Goal: Feedback & Contribution: Submit feedback/report problem

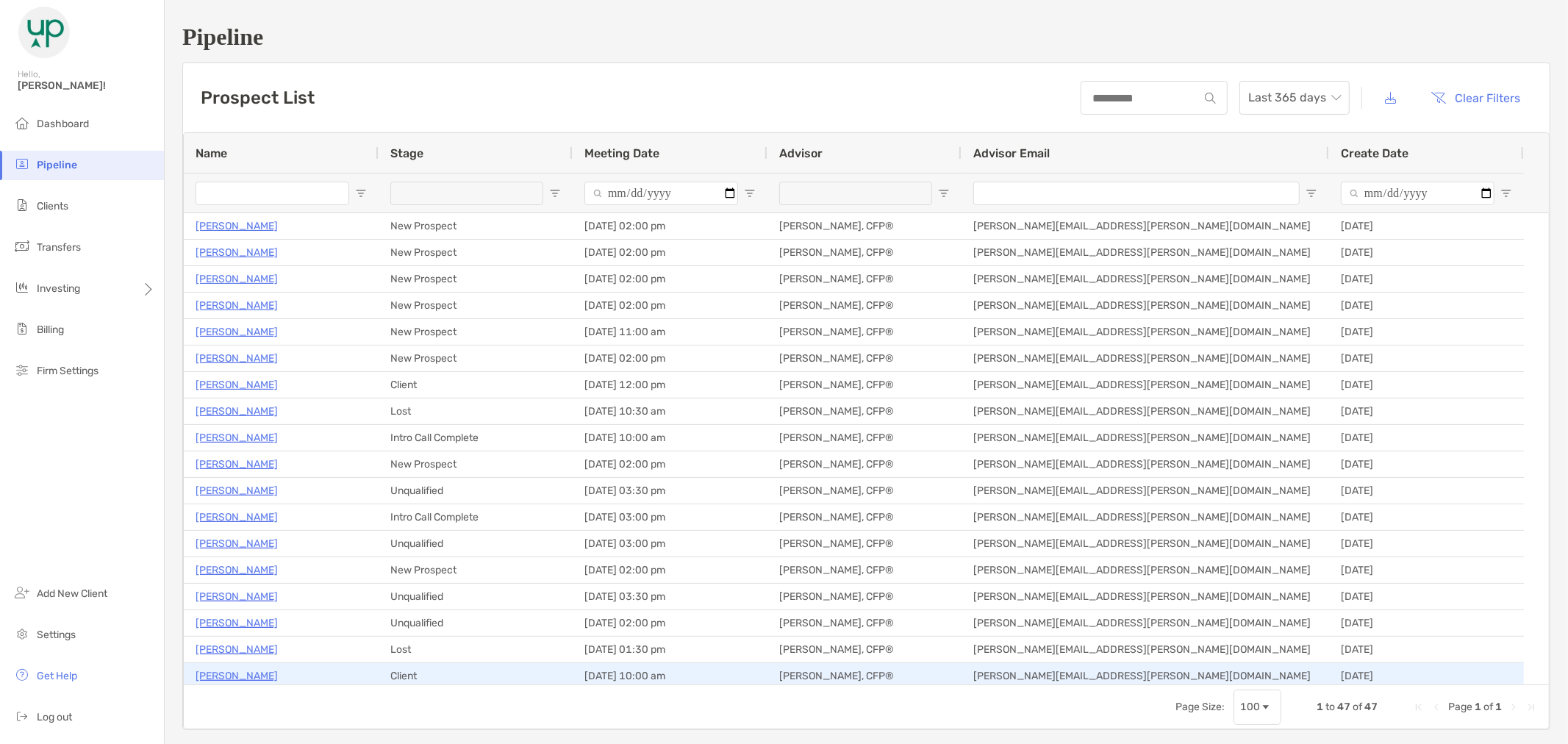
scroll to position [82, 0]
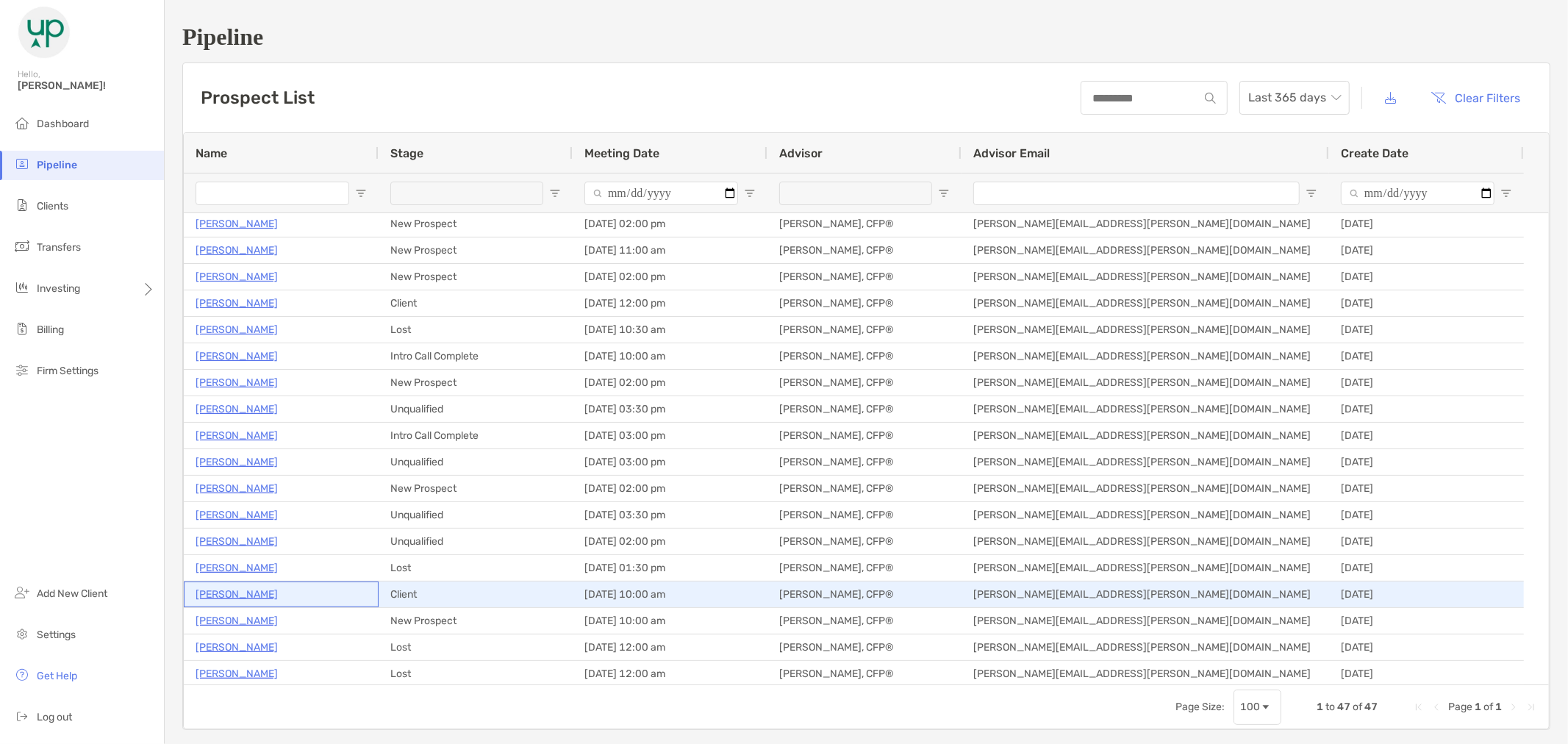
click at [261, 593] on p "[PERSON_NAME]" at bounding box center [237, 594] width 83 height 18
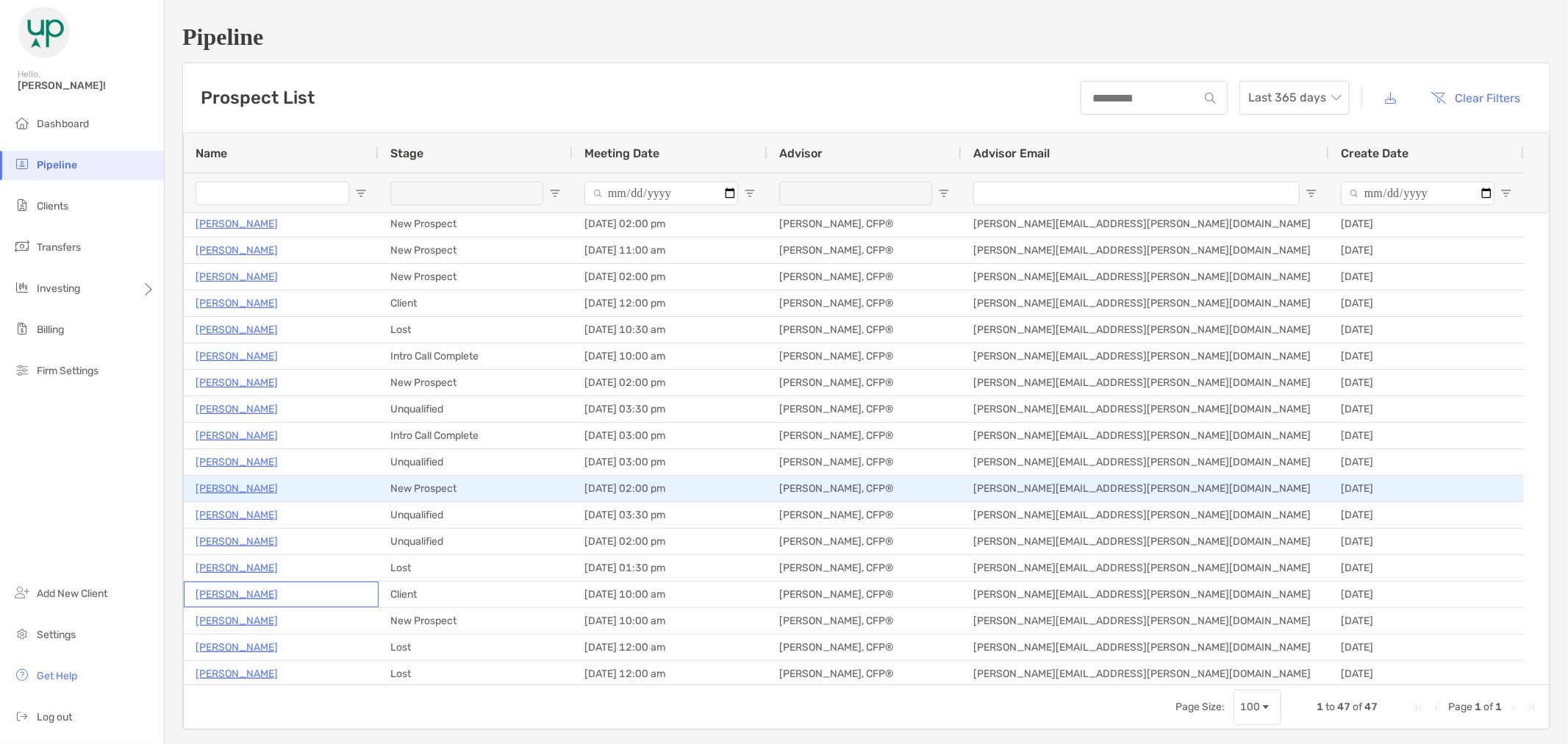
scroll to position [0, 0]
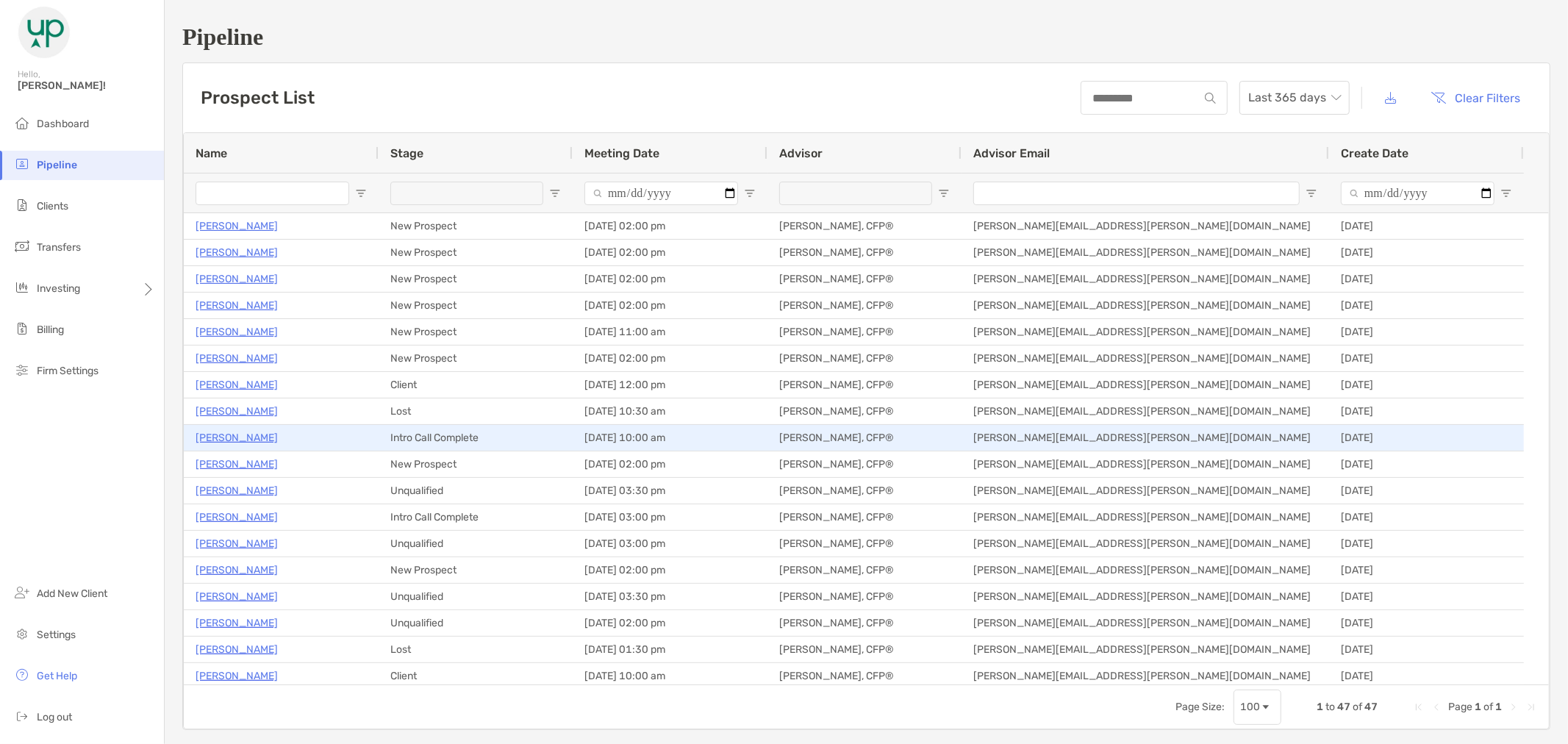
click at [237, 432] on p "Patrick Borroum" at bounding box center [237, 438] width 83 height 18
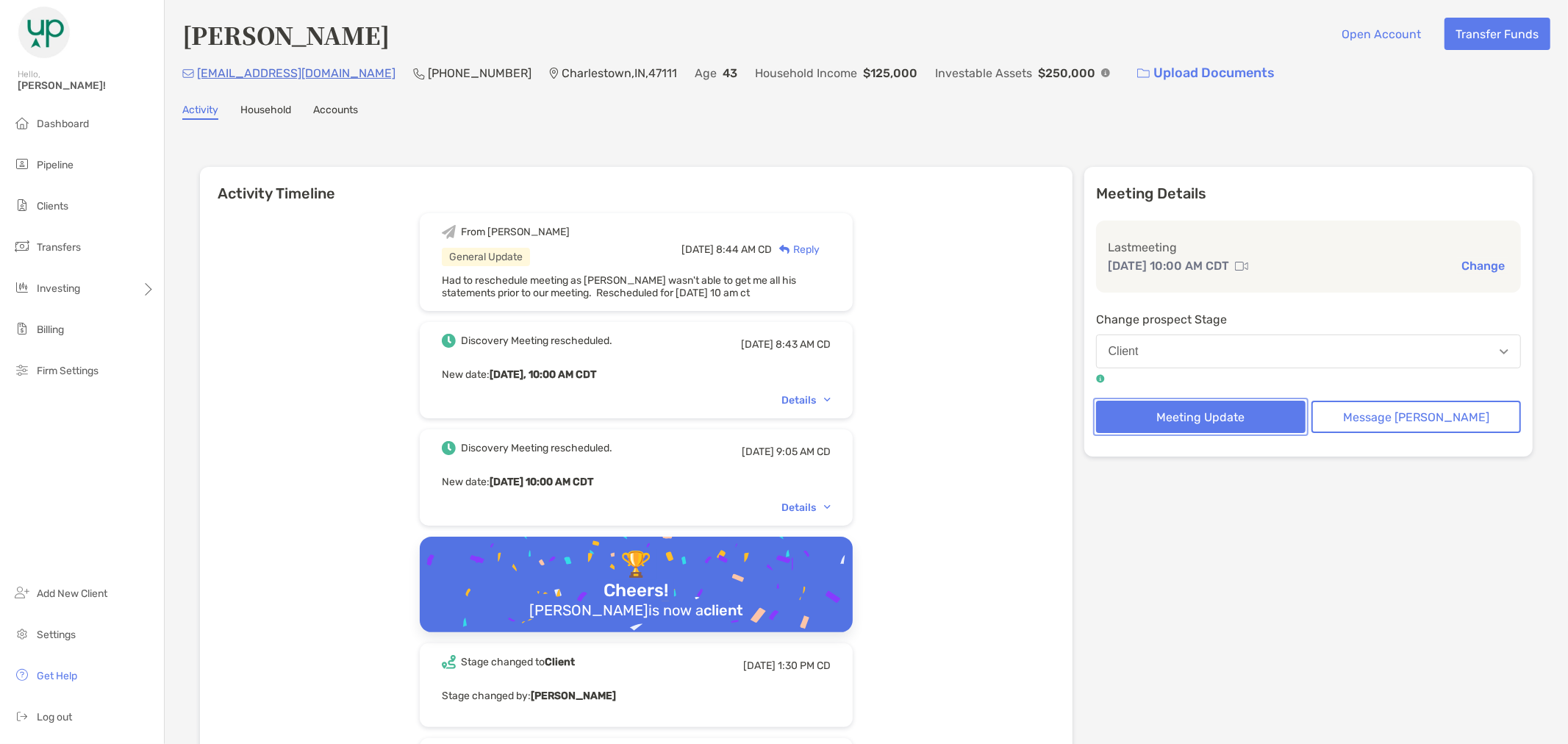
click at [1258, 415] on button "Meeting Update" at bounding box center [1200, 417] width 209 height 32
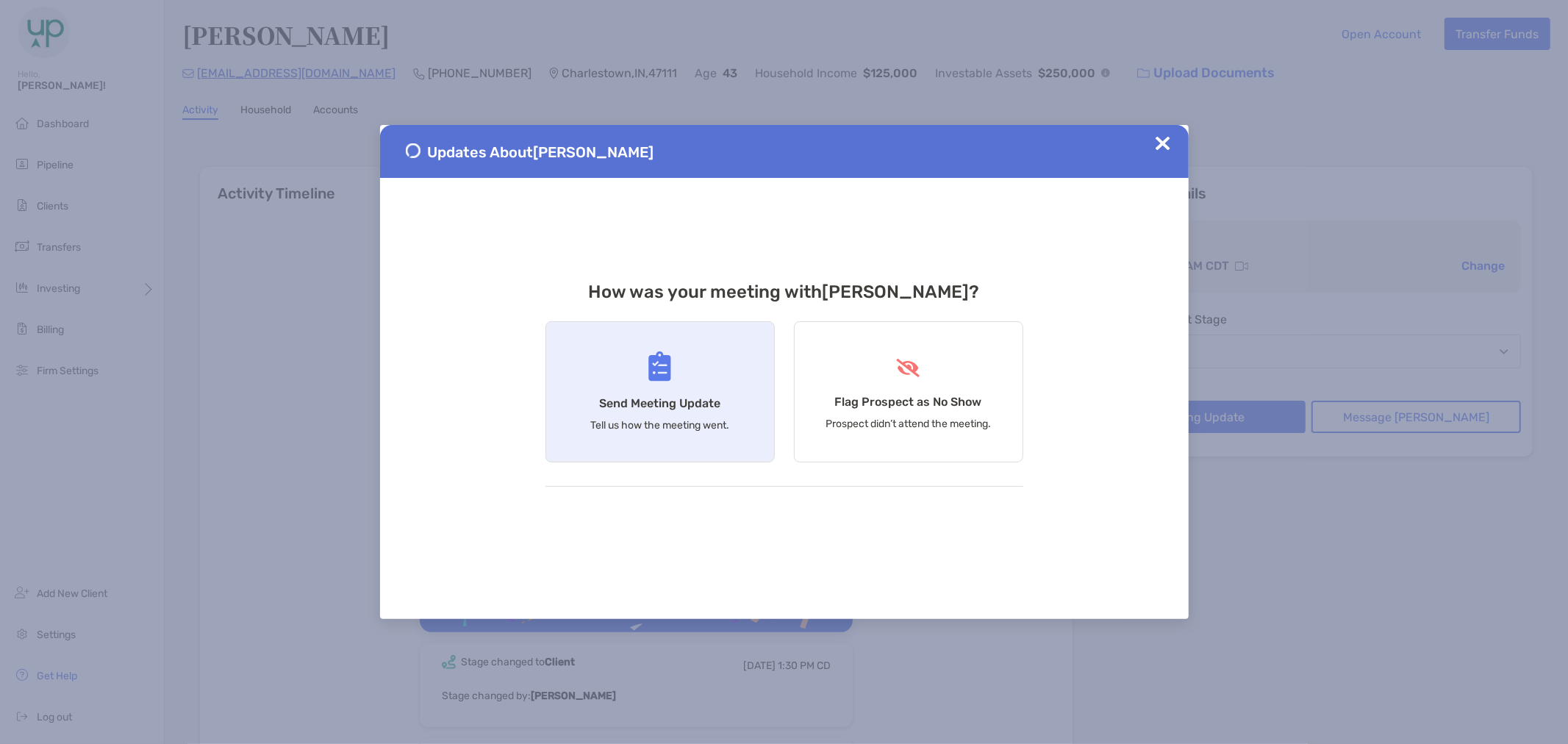
click at [722, 397] on div "Send Meeting Update Tell us how the meeting went." at bounding box center [660, 392] width 229 height 141
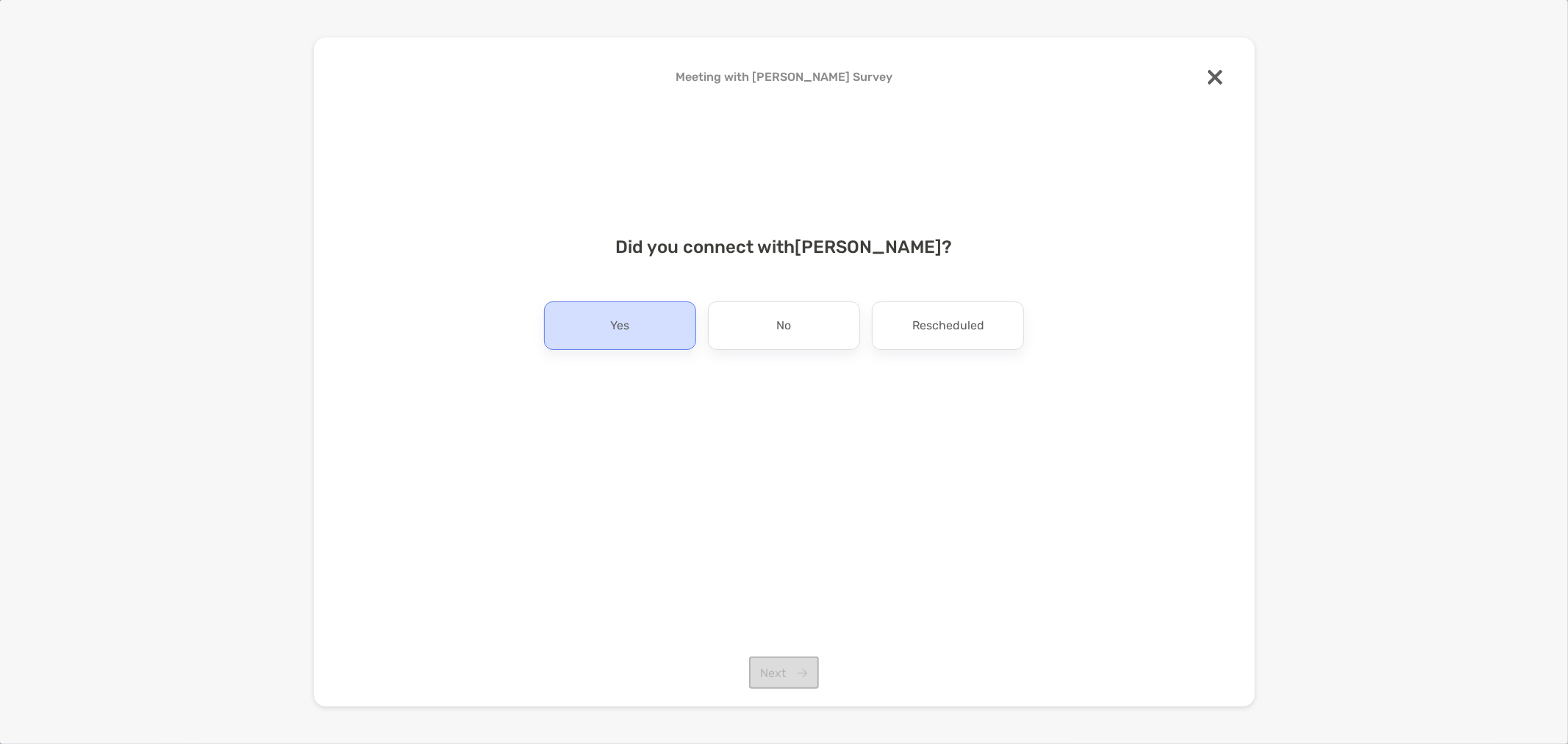
click at [647, 327] on div "Yes" at bounding box center [620, 325] width 152 height 49
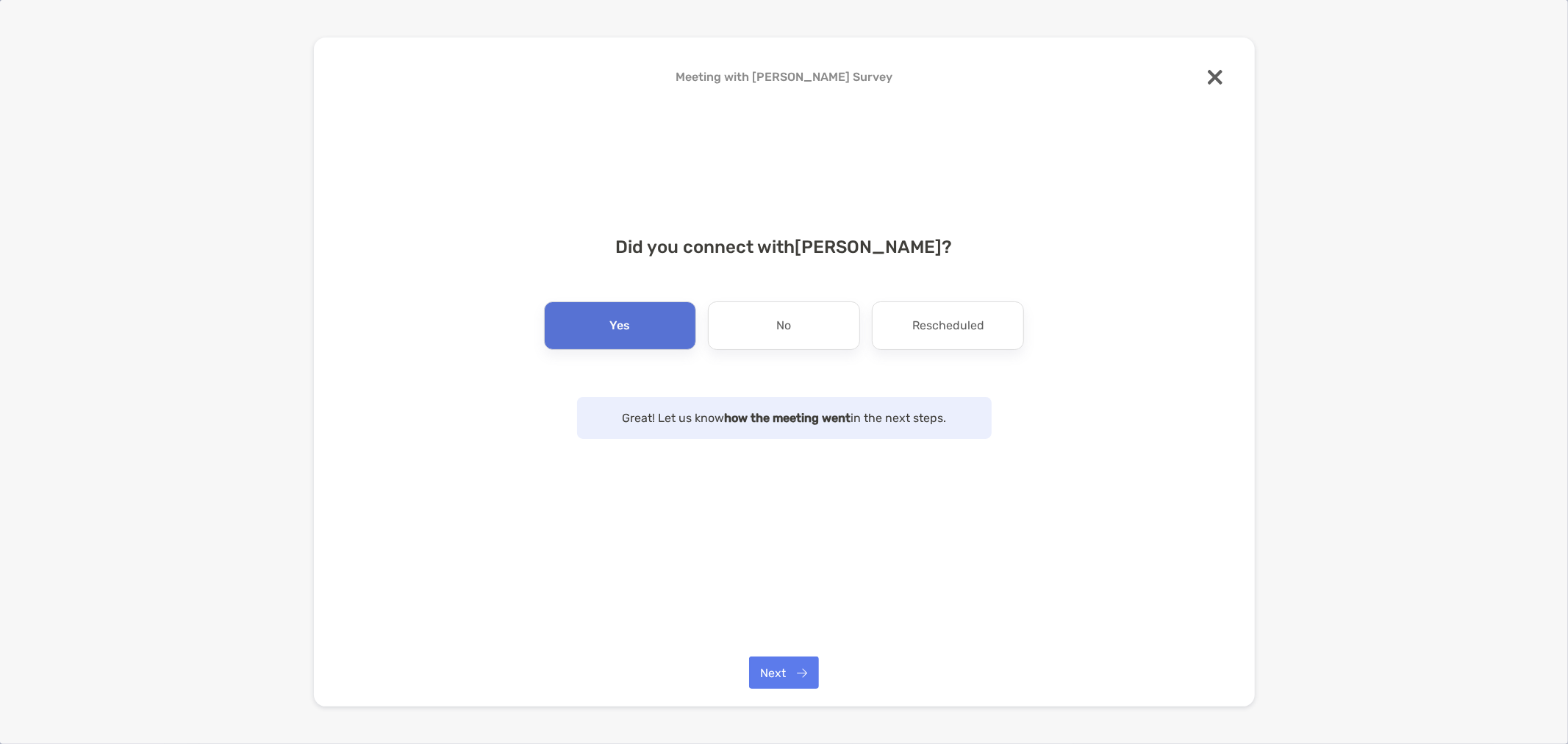
click at [783, 694] on div "Meeting with Daniel DeBenedetto Survey Did you connect with Daniel DeBenedetto …" at bounding box center [784, 372] width 941 height 669
click at [782, 675] on button "Next" at bounding box center [784, 673] width 70 height 32
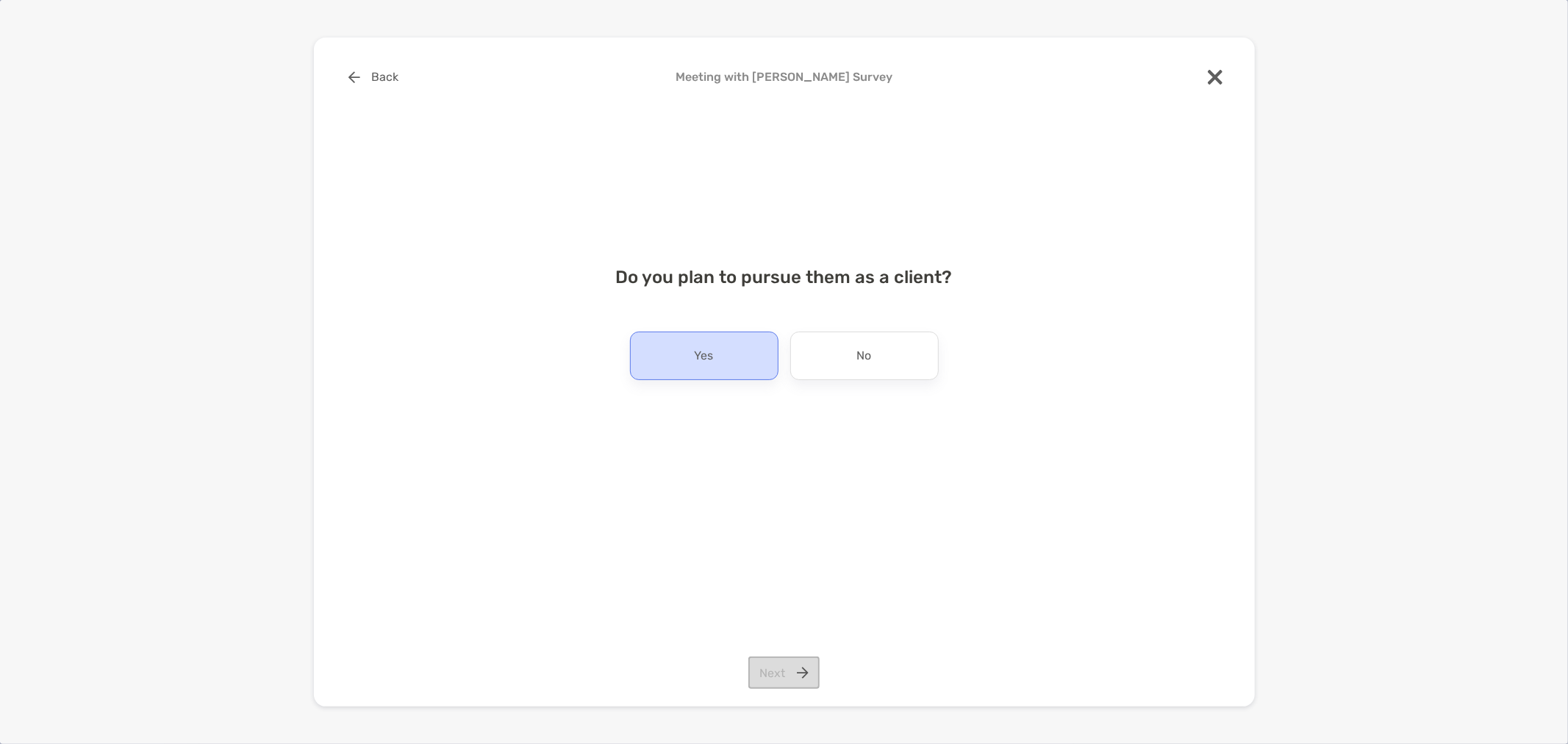
click at [718, 362] on div "Yes" at bounding box center [704, 356] width 148 height 49
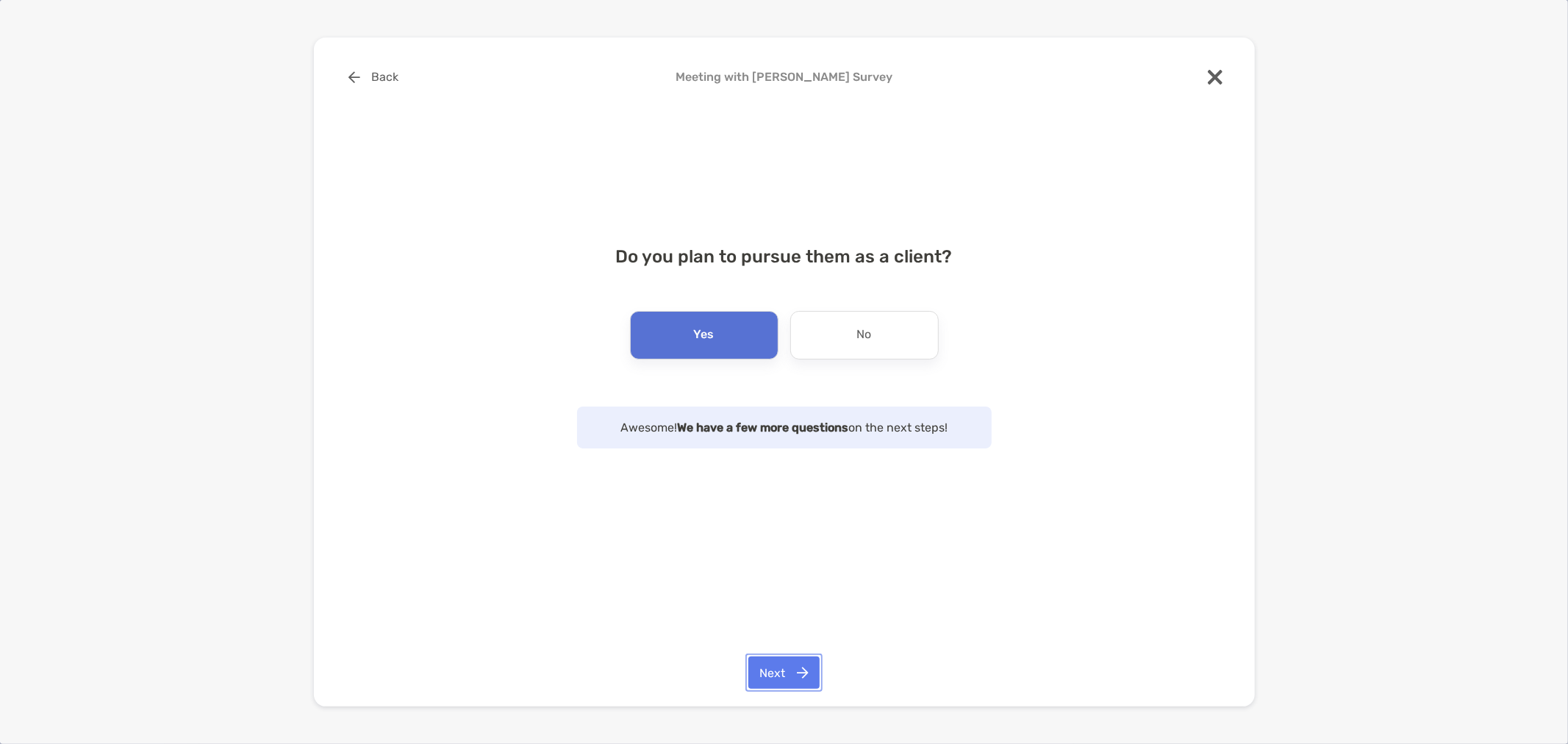
click at [783, 674] on button "Next" at bounding box center [784, 673] width 71 height 32
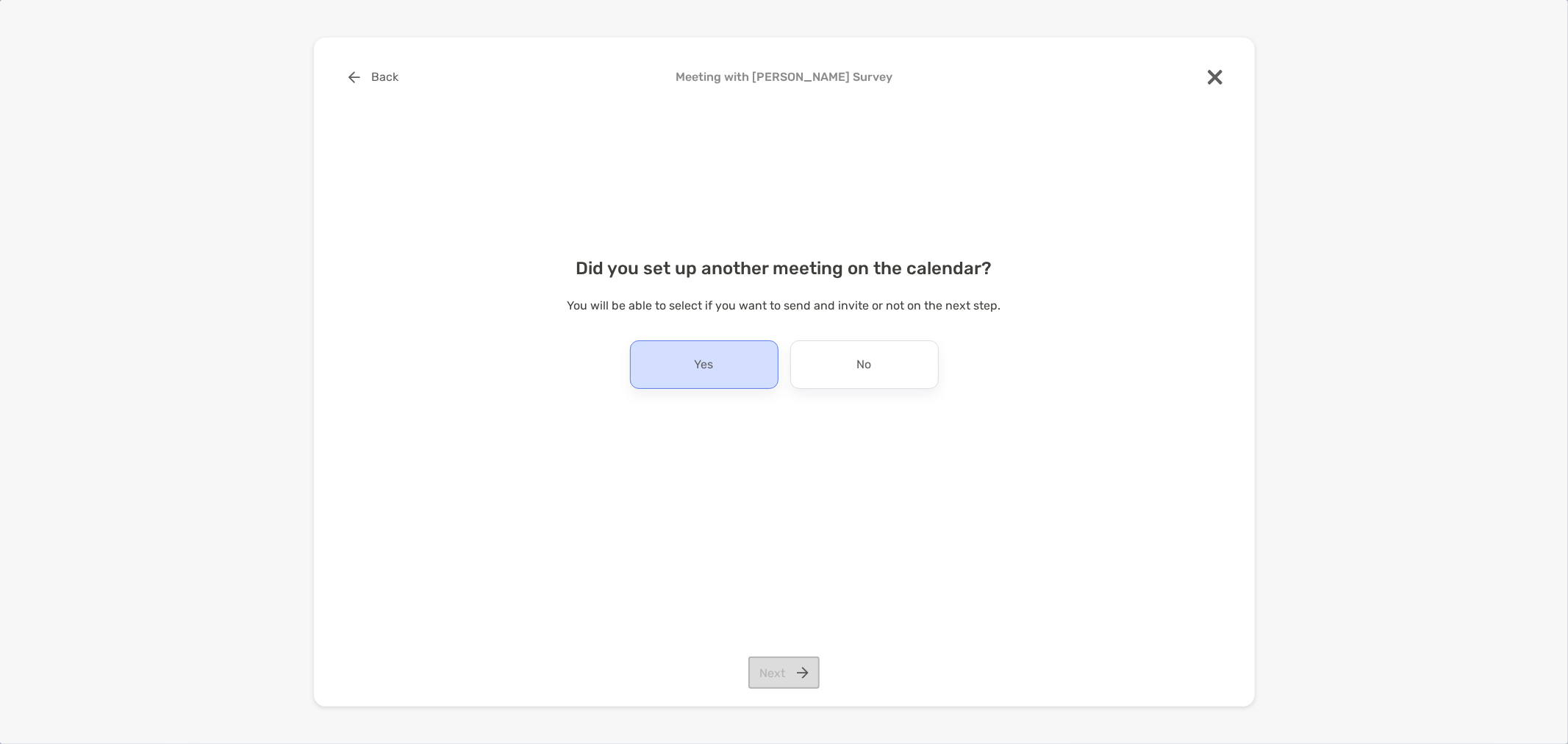
click at [735, 366] on div "Yes" at bounding box center [704, 365] width 148 height 49
click at [793, 682] on button "Next" at bounding box center [784, 673] width 71 height 32
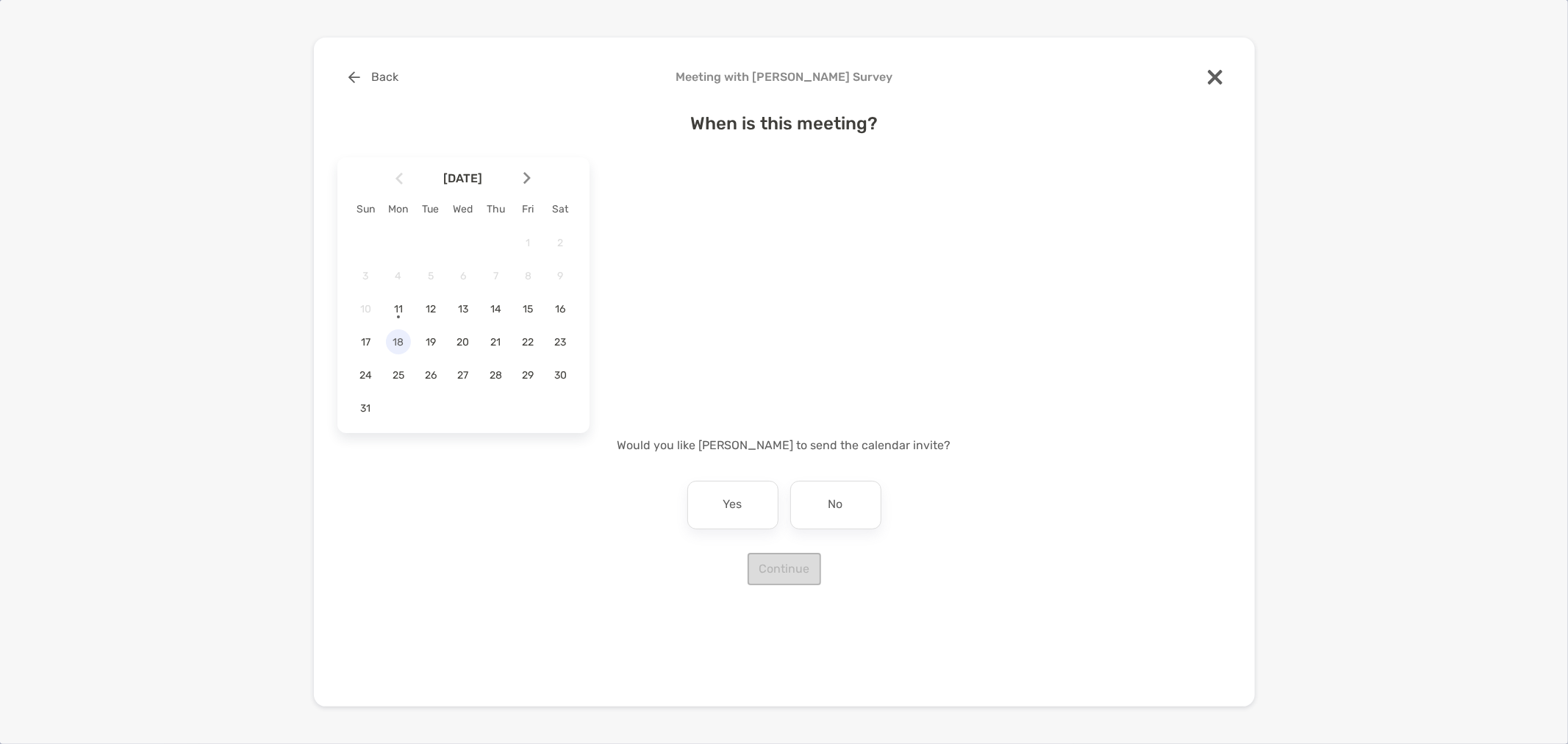
click at [403, 339] on span "18" at bounding box center [399, 342] width 25 height 13
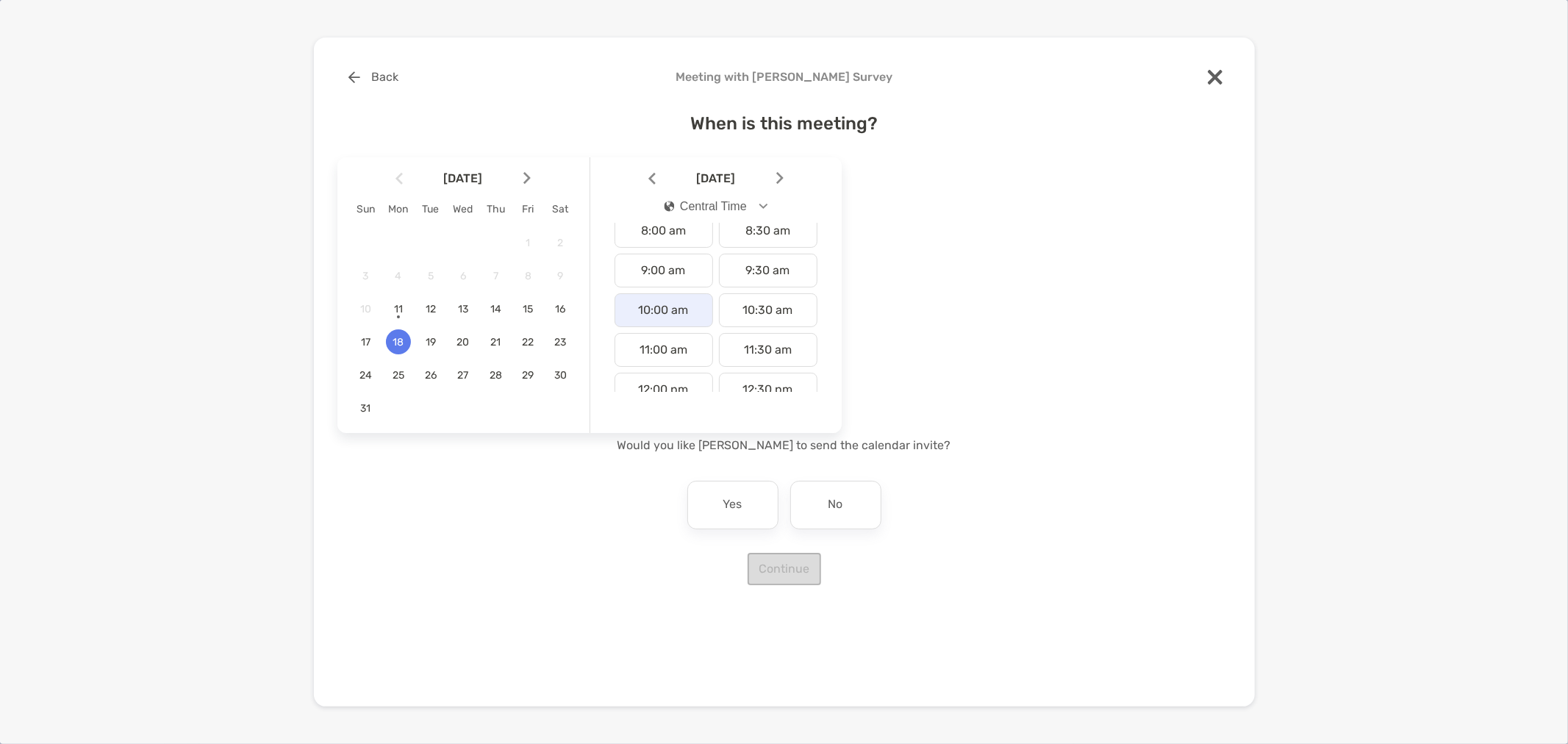
click at [659, 311] on div "10:00 am" at bounding box center [664, 310] width 99 height 34
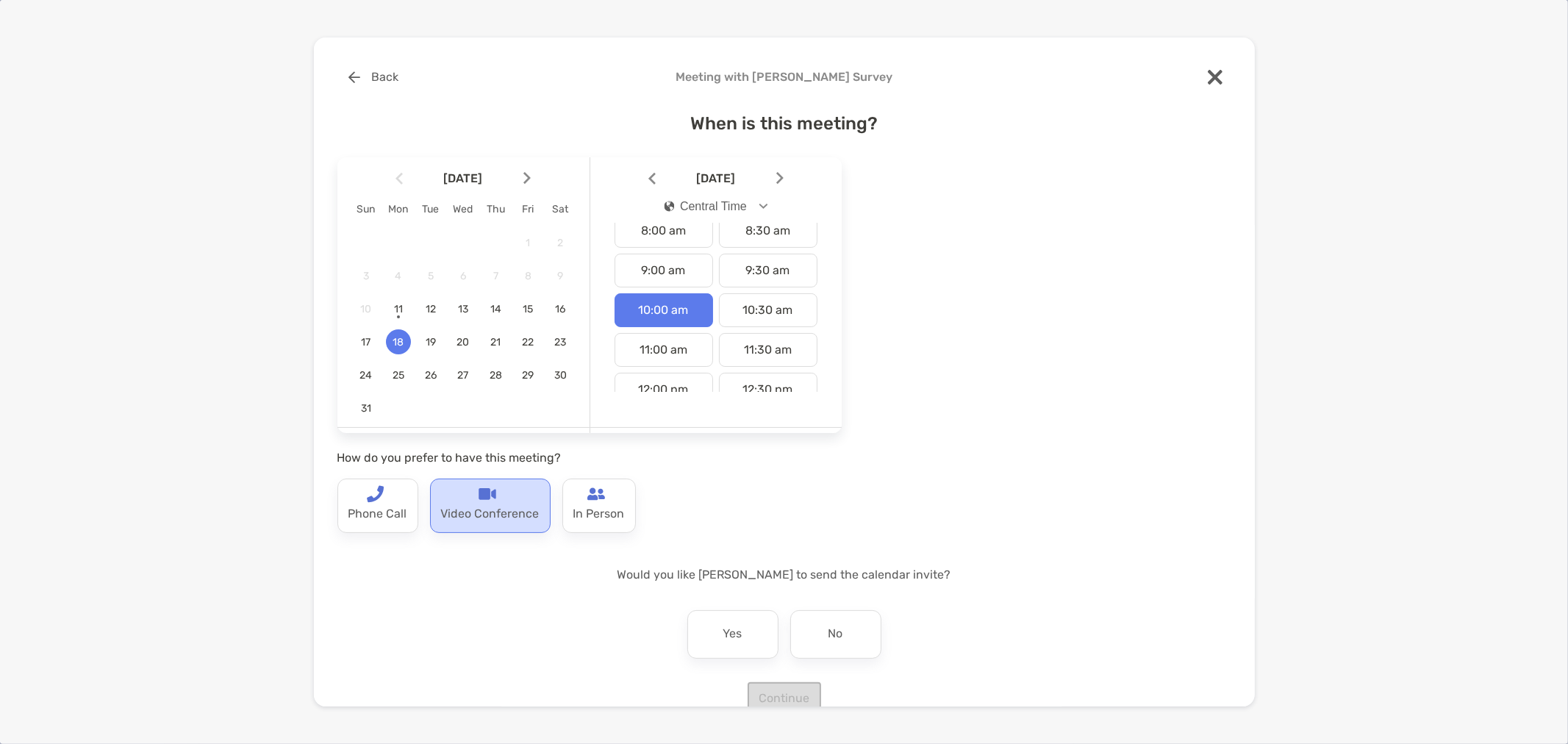
click at [520, 512] on p "Video Conference" at bounding box center [491, 515] width 99 height 23
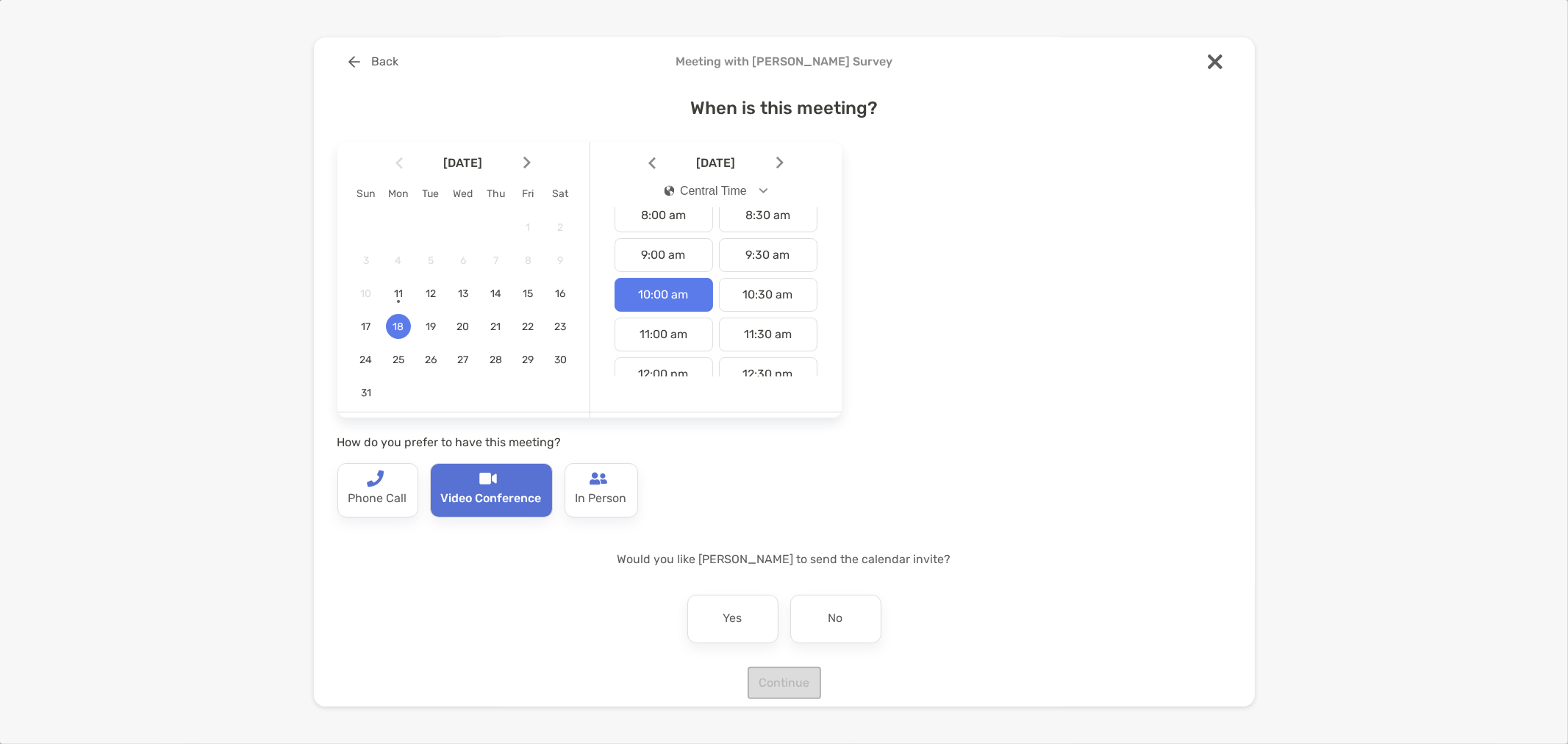
scroll to position [30, 0]
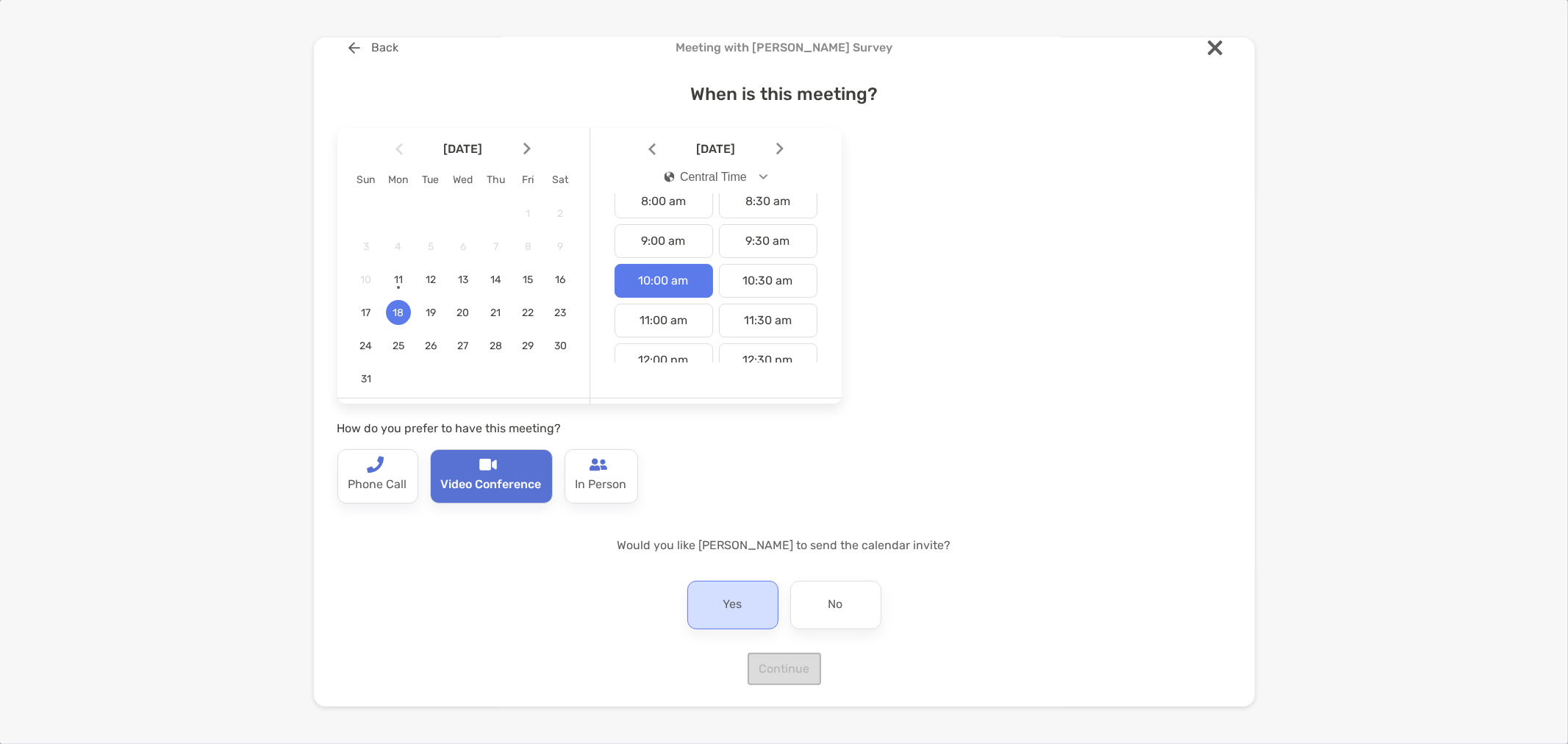
click at [714, 599] on div "Yes" at bounding box center [732, 605] width 91 height 49
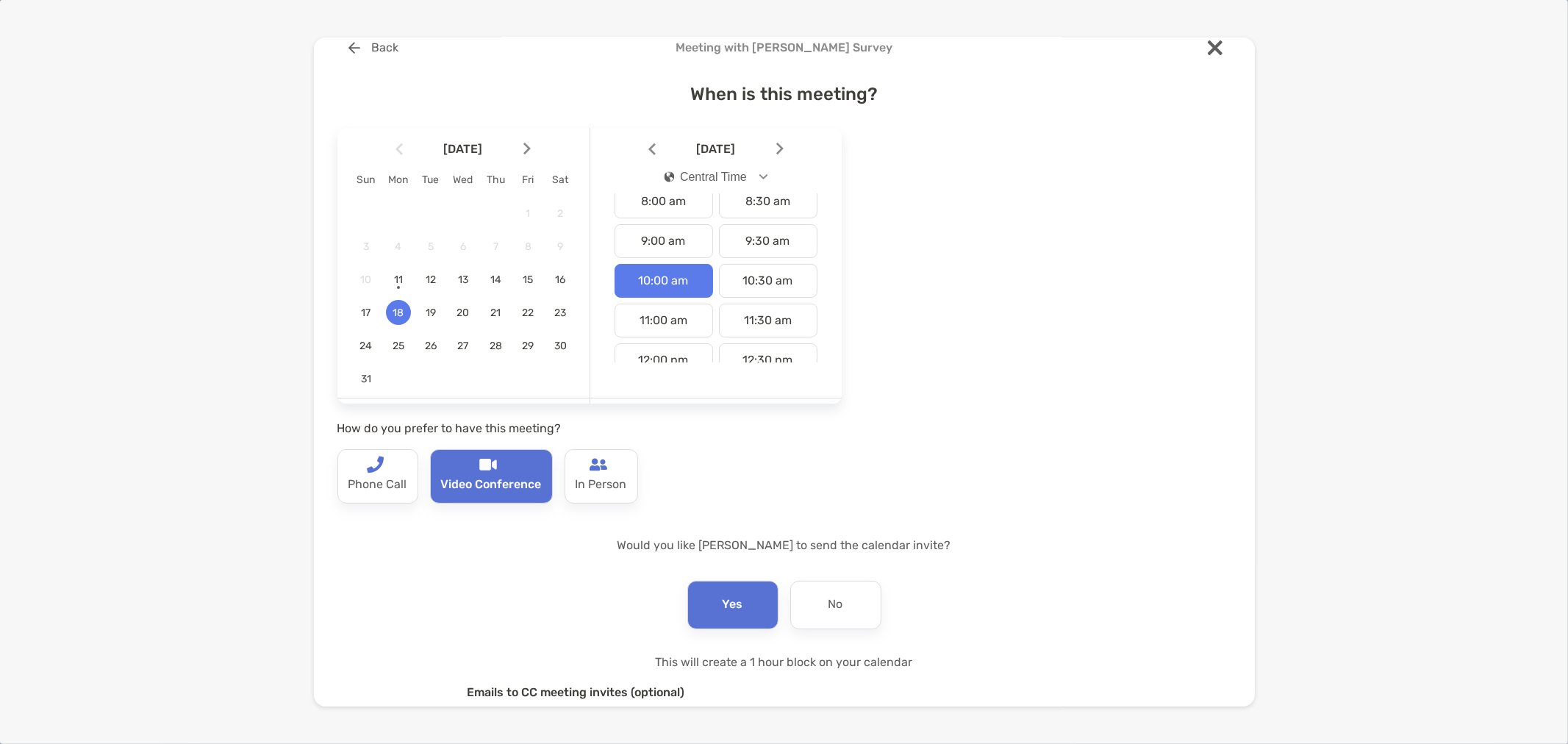
scroll to position [188, 0]
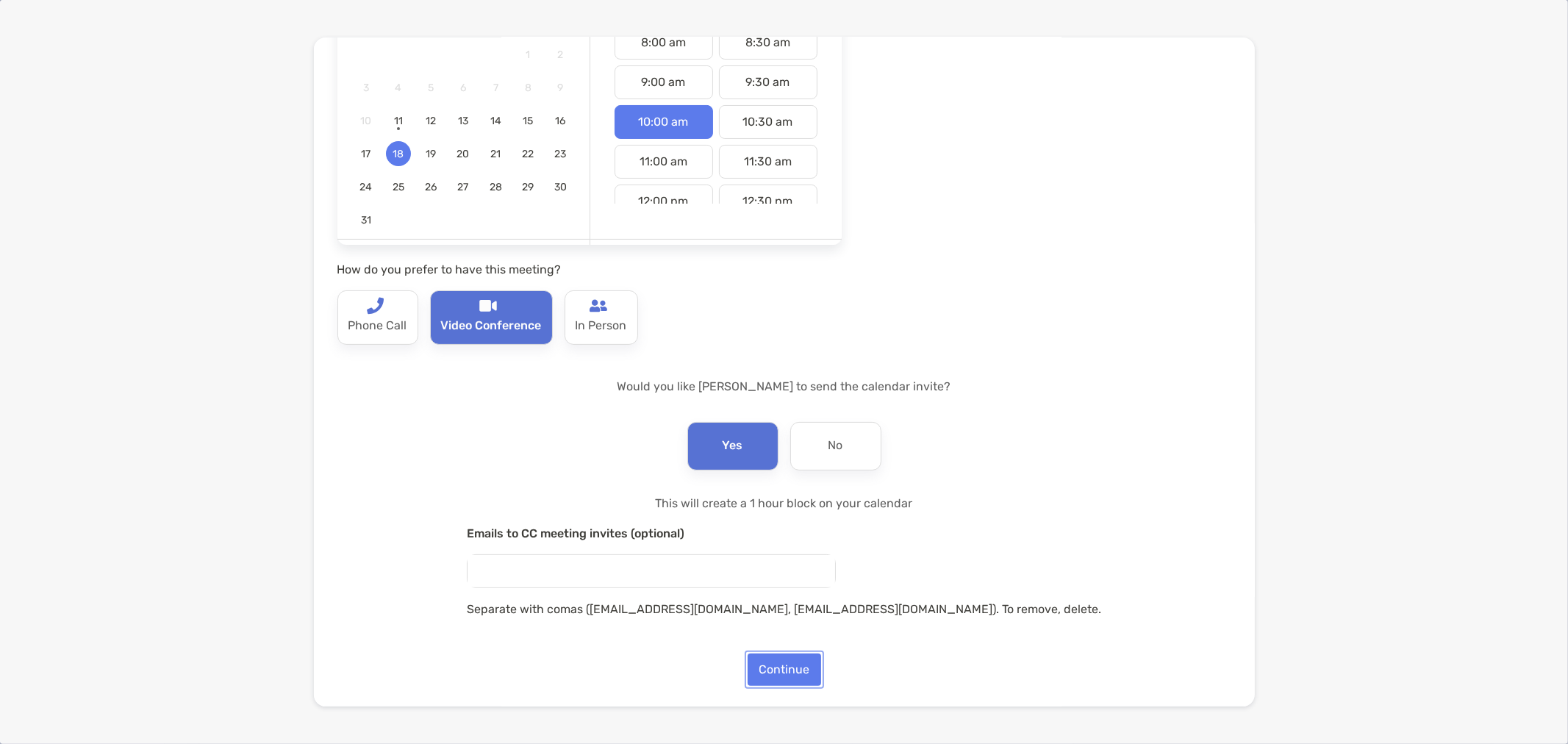
click at [784, 671] on button "Continue" at bounding box center [784, 669] width 74 height 32
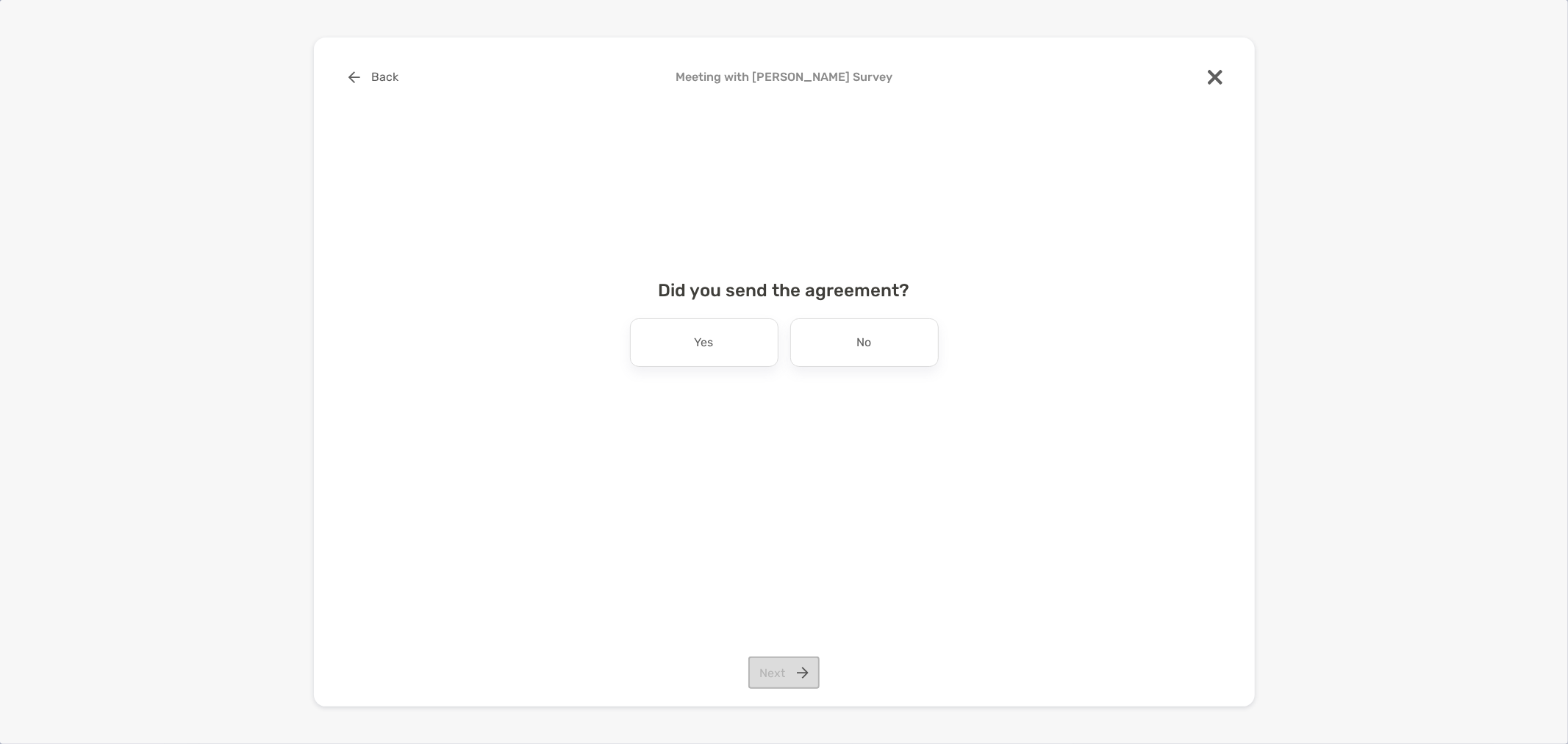
scroll to position [0, 0]
click at [864, 338] on p "No" at bounding box center [864, 342] width 14 height 23
click at [796, 666] on button "Next" at bounding box center [784, 673] width 71 height 32
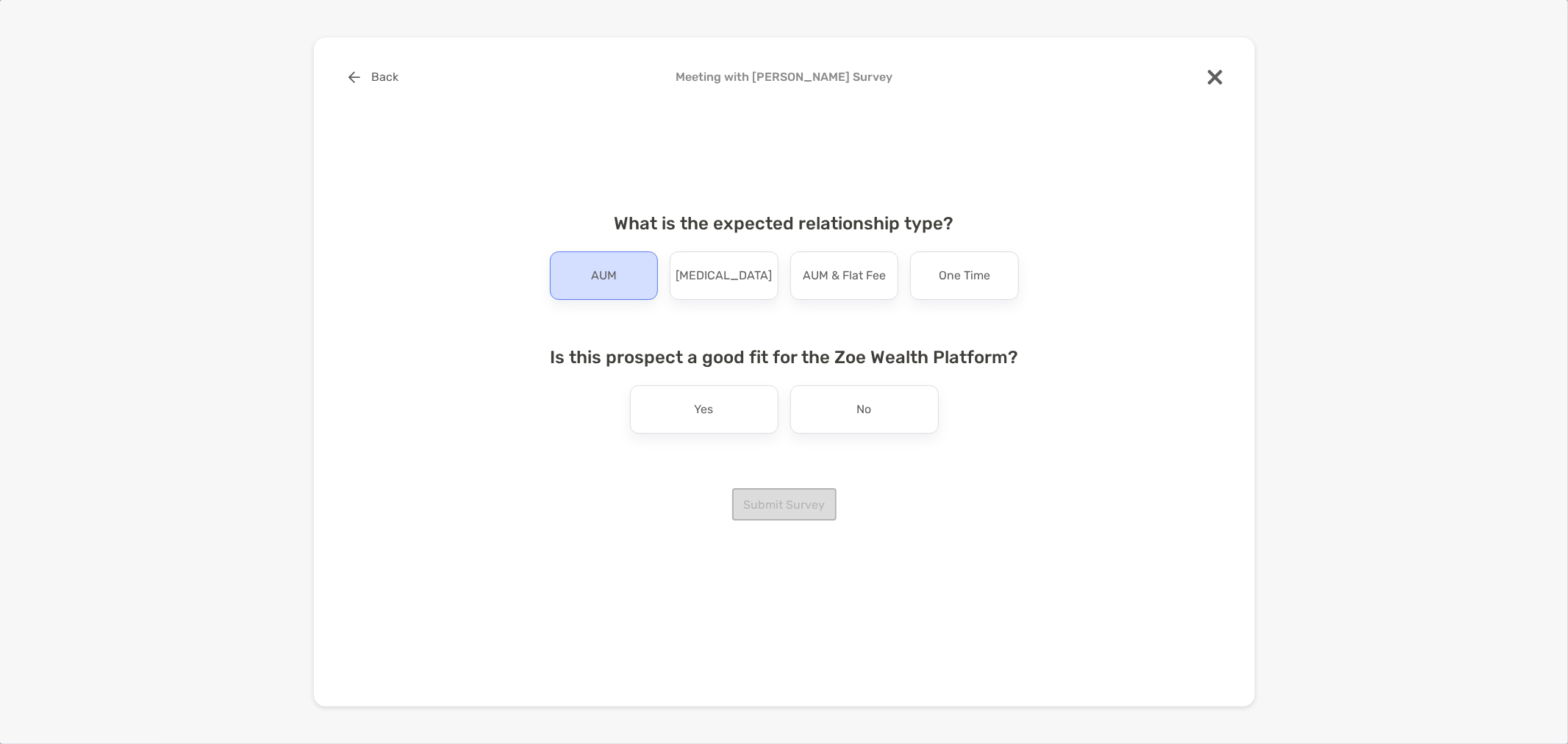
click at [621, 261] on div "AUM" at bounding box center [604, 276] width 109 height 49
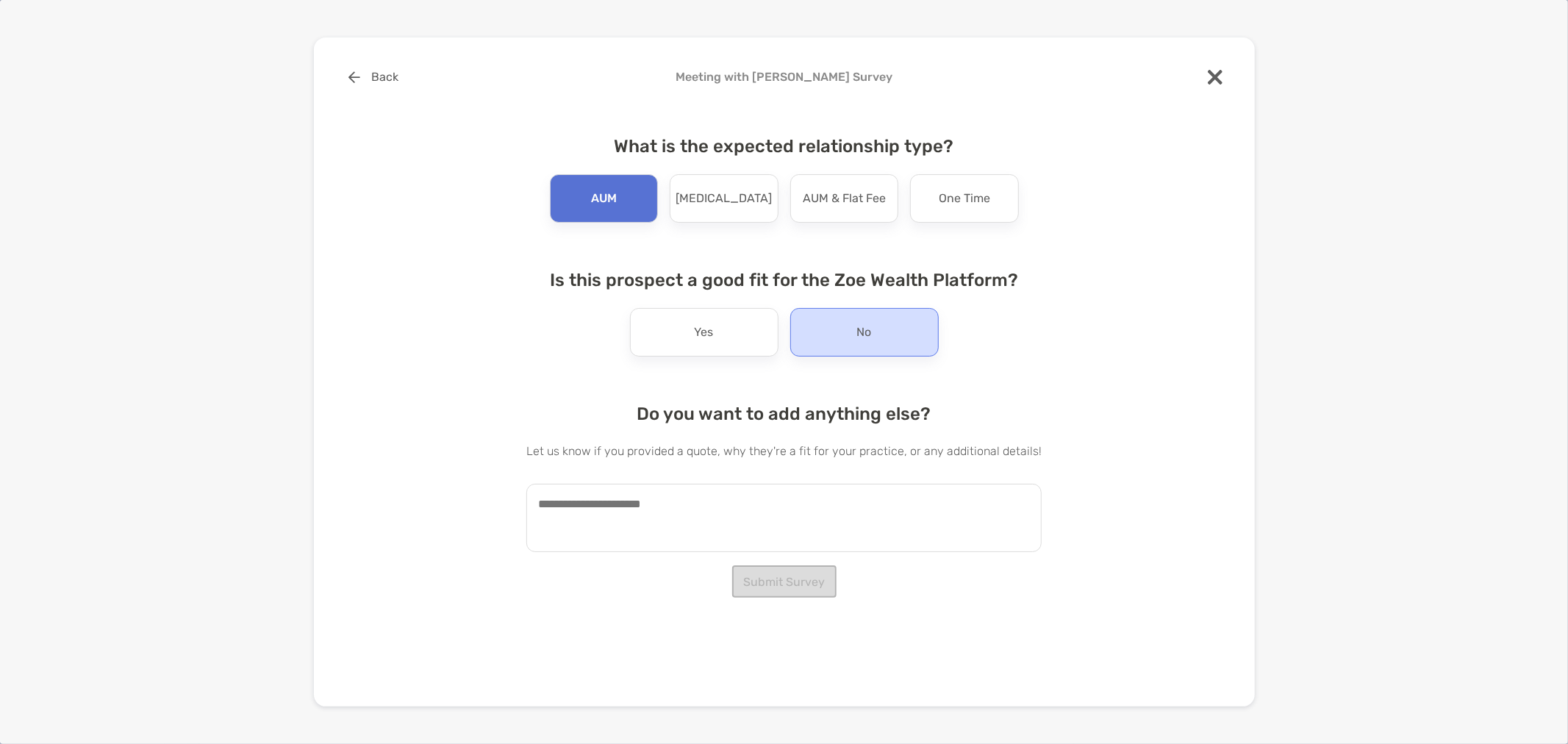
click at [857, 341] on p "No" at bounding box center [864, 332] width 14 height 23
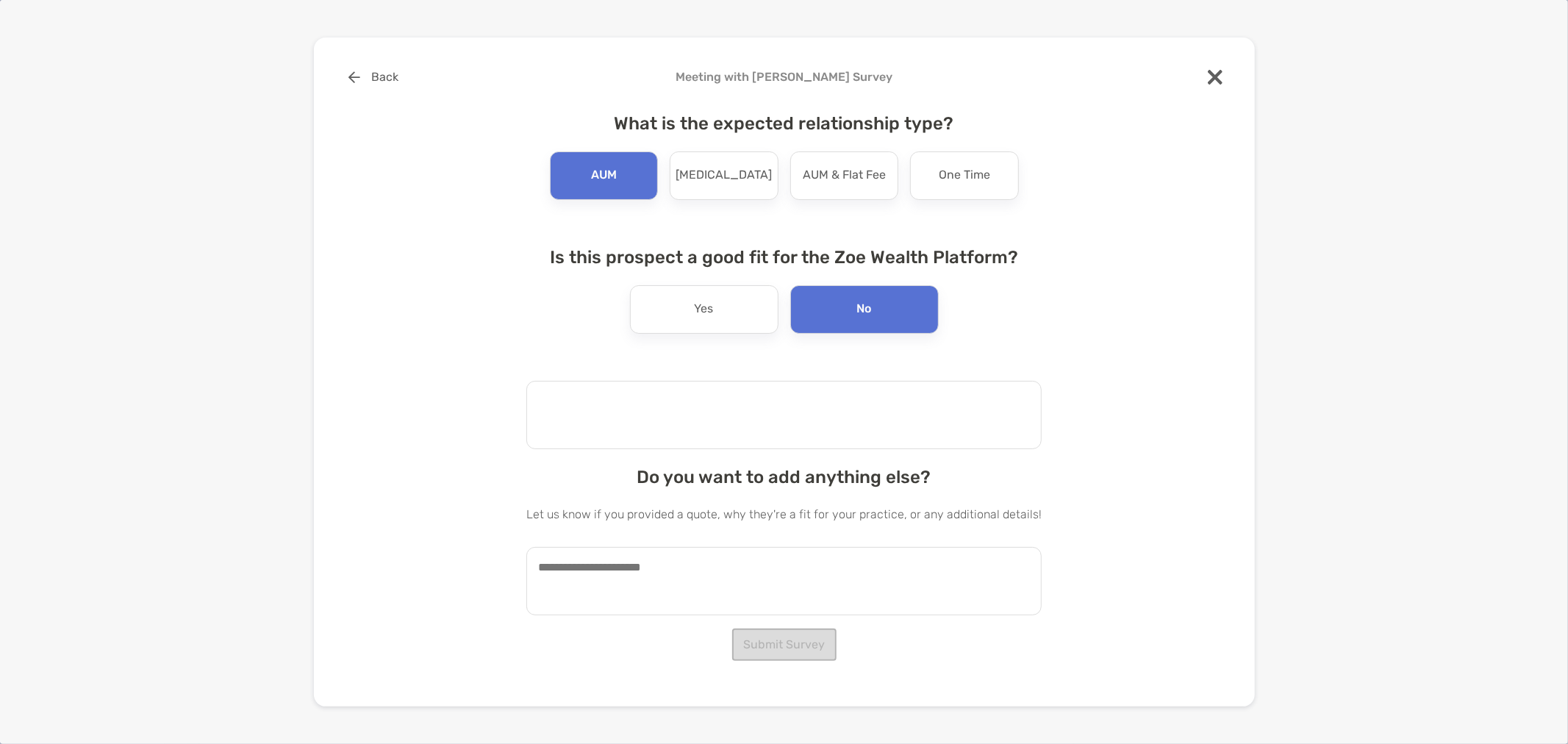
click at [949, 412] on textarea at bounding box center [784, 415] width 516 height 68
type textarea "**********"
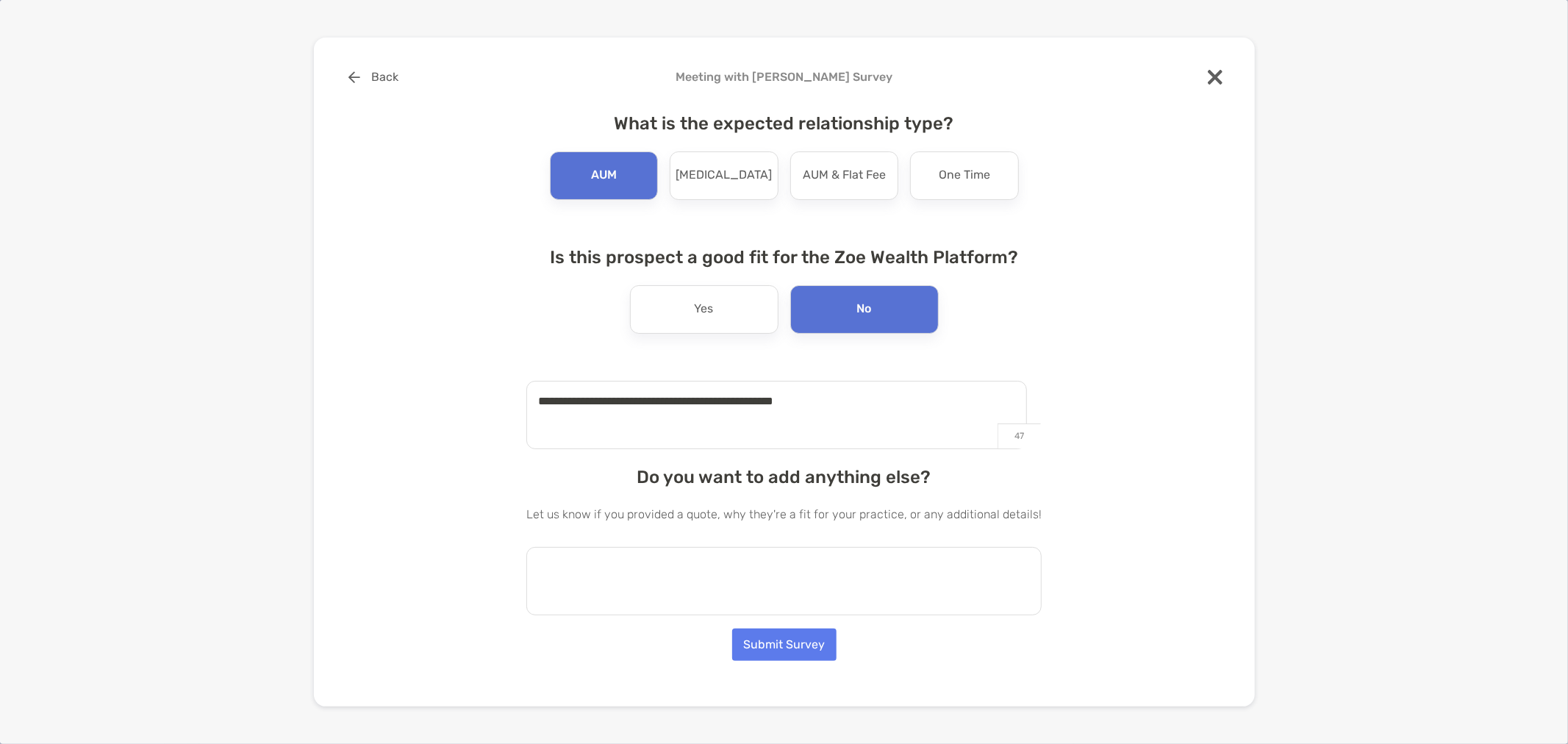
click at [783, 571] on textarea at bounding box center [784, 581] width 516 height 68
type textarea "*"
type textarea "**********"
click at [798, 649] on button "Submit Survey" at bounding box center [784, 645] width 104 height 32
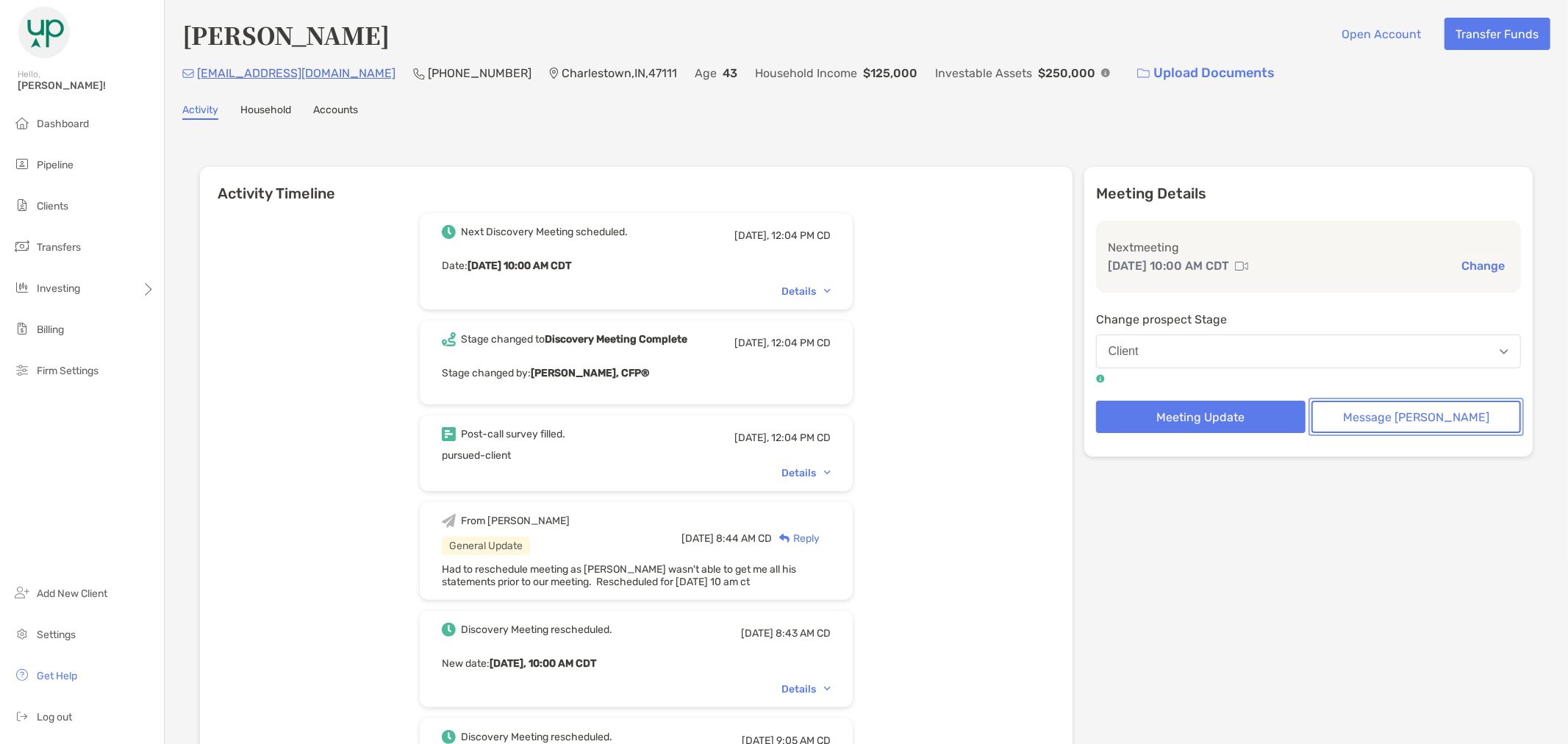
click at [1391, 429] on button "Message [PERSON_NAME]" at bounding box center [1416, 417] width 209 height 32
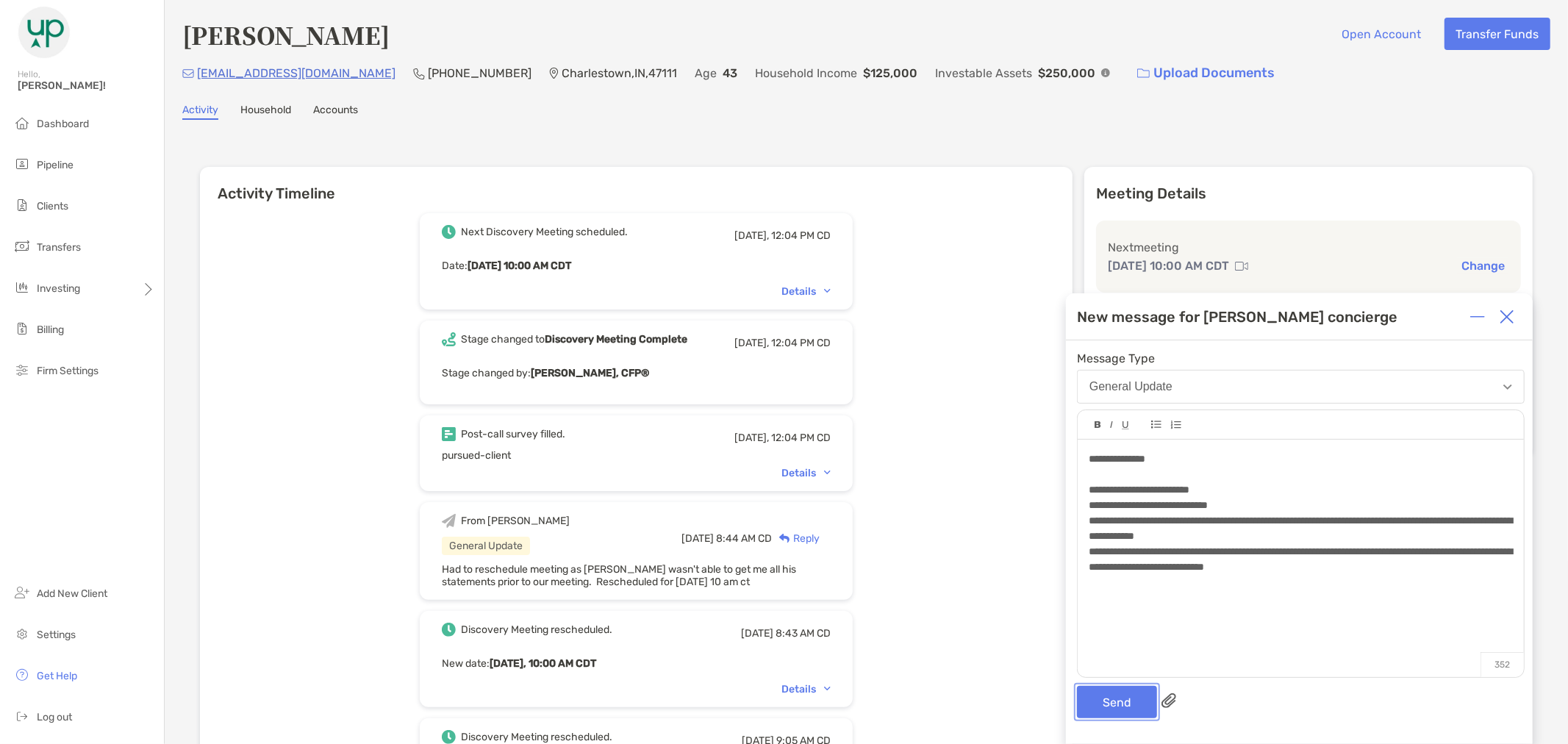
click at [1121, 709] on button "Send" at bounding box center [1117, 702] width 80 height 32
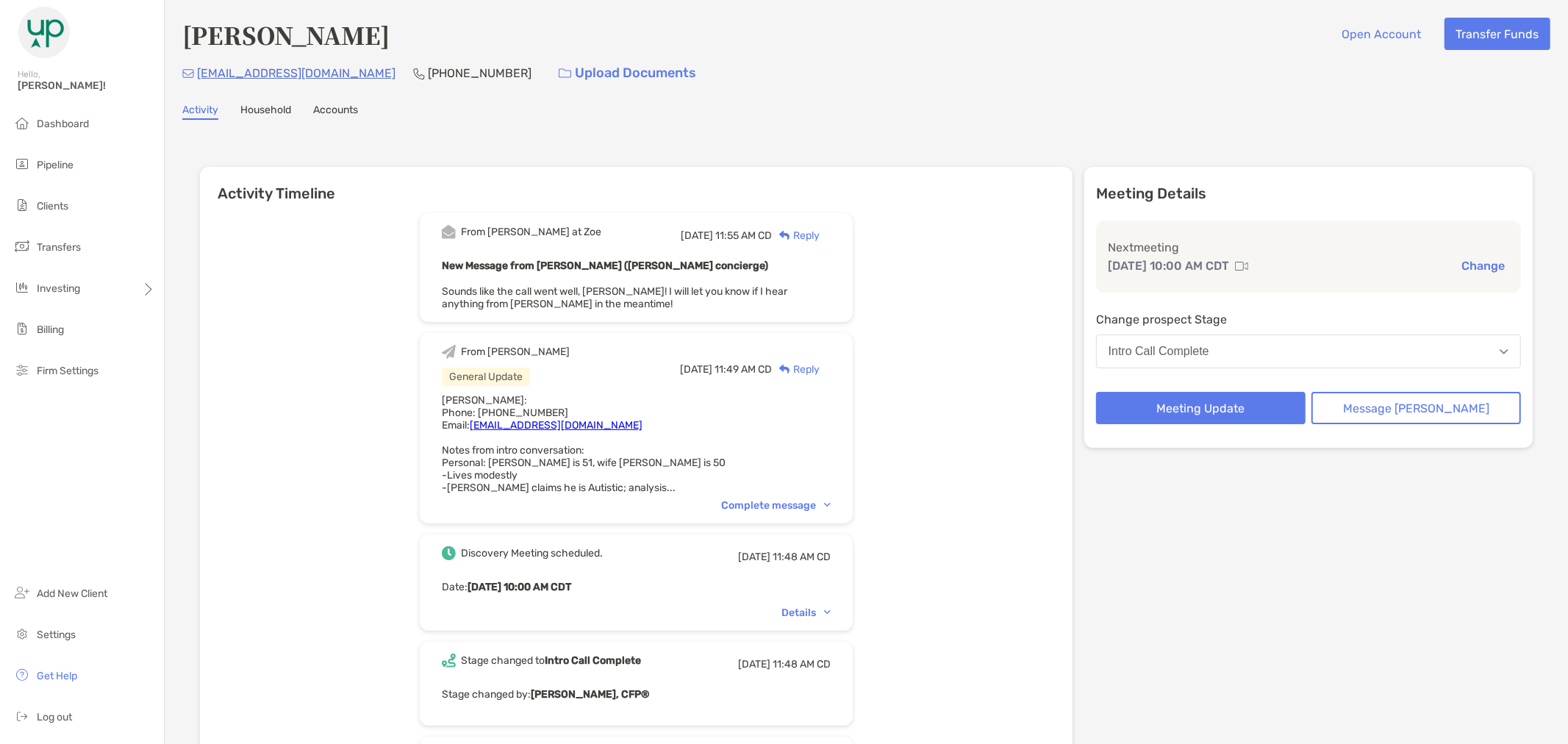
click at [831, 503] on img at bounding box center [827, 505] width 6 height 4
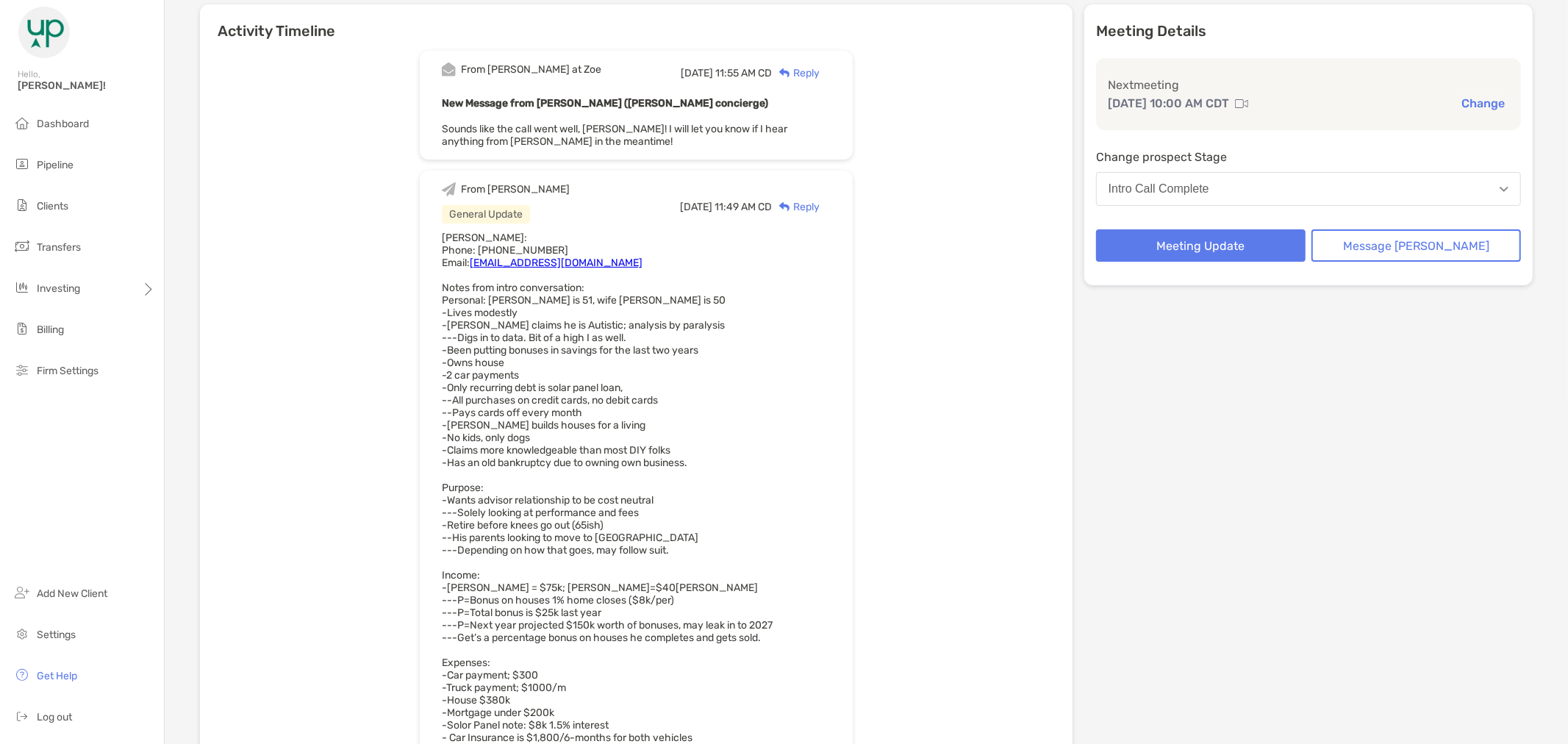
scroll to position [82, 0]
